Goal: Task Accomplishment & Management: Use online tool/utility

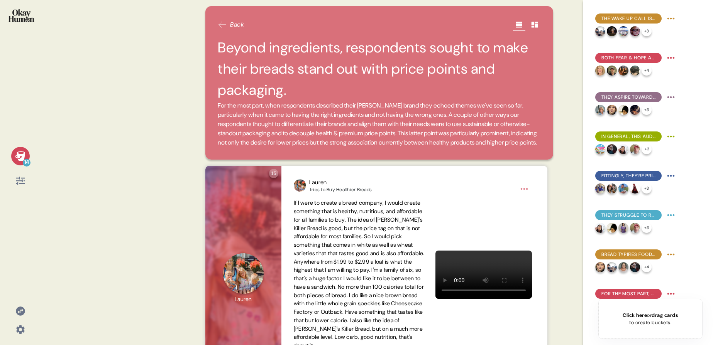
scroll to position [970, 0]
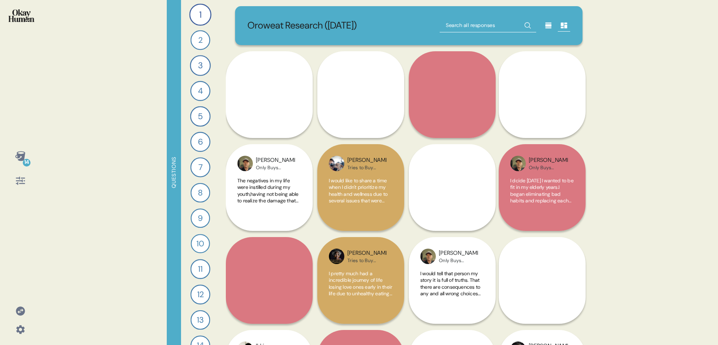
click at [488, 32] on input "text" at bounding box center [488, 26] width 96 height 14
type input "oral"
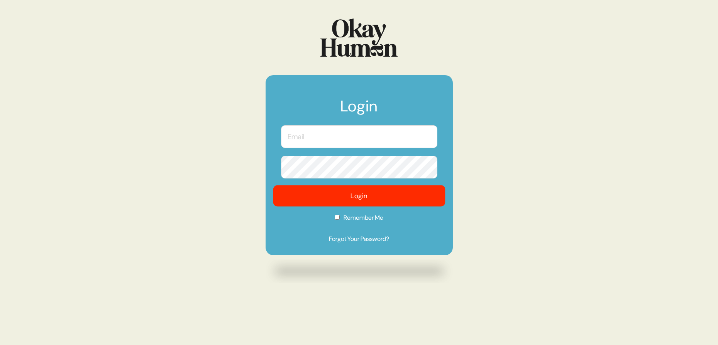
type input "[PERSON_NAME][EMAIL_ADDRESS][DOMAIN_NAME]"
click at [346, 201] on button "Login" at bounding box center [359, 196] width 172 height 21
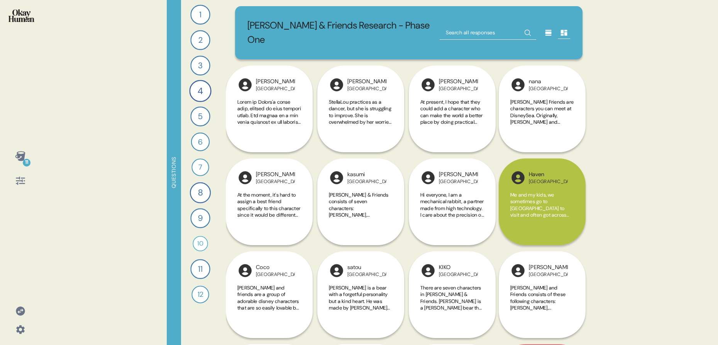
click at [480, 26] on input "text" at bounding box center [488, 33] width 96 height 14
type input "shiba"
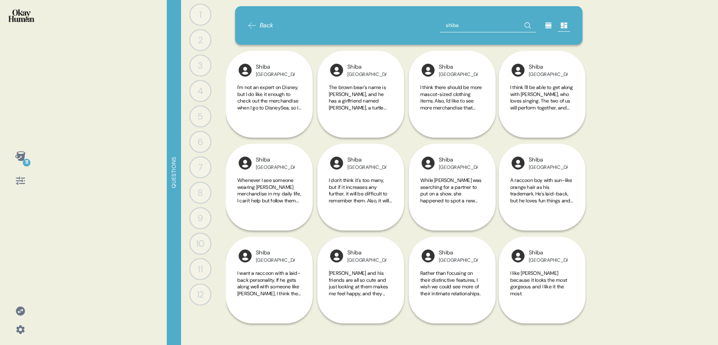
click at [481, 23] on input "shiba" at bounding box center [488, 26] width 96 height 14
